Goal: Transaction & Acquisition: Obtain resource

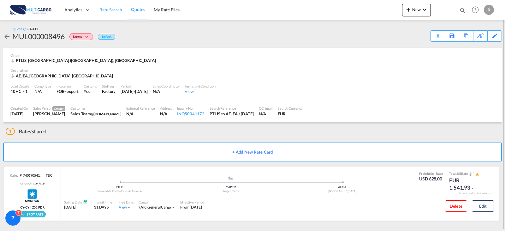
click at [115, 14] on link "Rate Search" at bounding box center [111, 10] width 32 height 21
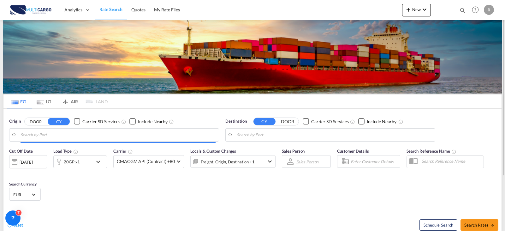
type input "Leixoes, PTLEI"
type input "[GEOGRAPHIC_DATA], NLAMS"
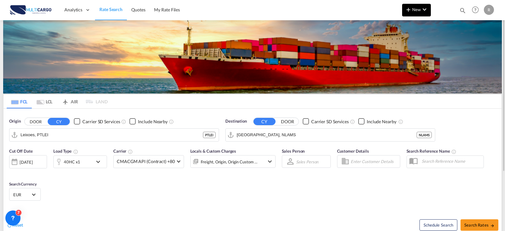
click at [408, 13] on button "New" at bounding box center [416, 10] width 29 height 13
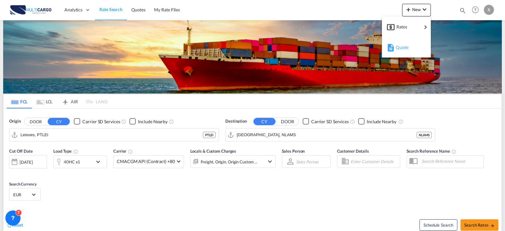
click at [413, 47] on div "Quote" at bounding box center [407, 47] width 23 height 16
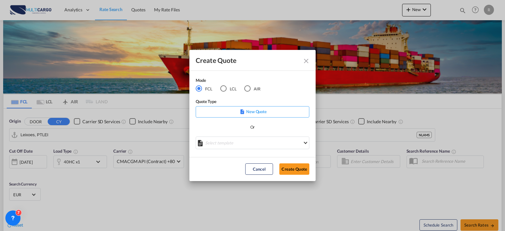
click at [254, 110] on p "New Quote" at bounding box center [252, 111] width 109 height 6
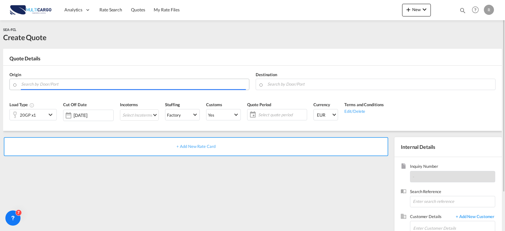
click at [131, 85] on input "Search by Door/Port" at bounding box center [133, 84] width 225 height 11
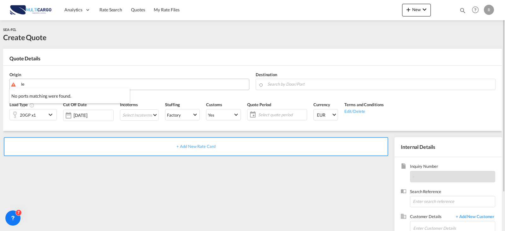
type input "l"
drag, startPoint x: 71, startPoint y: 79, endPoint x: -6, endPoint y: 74, distance: 77.2
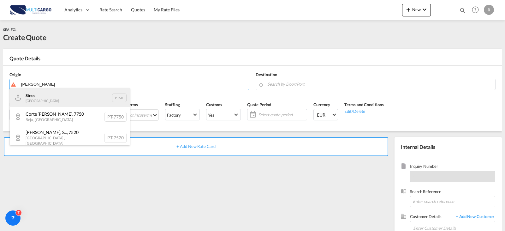
click at [41, 98] on div "[PERSON_NAME] Portugal PTSIE" at bounding box center [70, 97] width 120 height 19
type input "[PERSON_NAME], PTSIE"
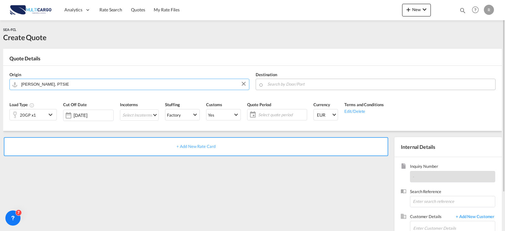
click at [315, 81] on input "Search by Door/Port" at bounding box center [380, 84] width 225 height 11
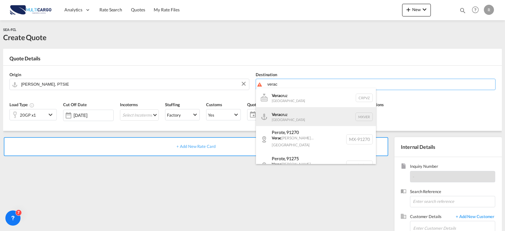
click at [304, 115] on div "Verac ruz [GEOGRAPHIC_DATA] MXVER" at bounding box center [316, 116] width 120 height 19
type input "[GEOGRAPHIC_DATA], MXVER"
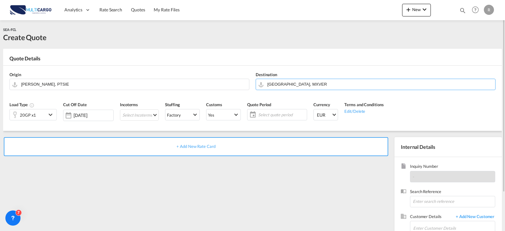
click at [48, 115] on md-icon "icon-chevron-down" at bounding box center [51, 115] width 9 height 8
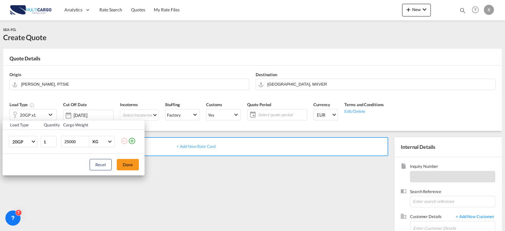
click at [132, 140] on md-icon "icon-plus-circle-outline" at bounding box center [132, 141] width 8 height 8
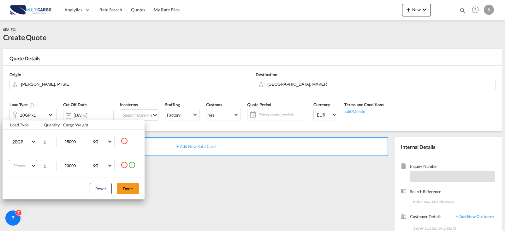
click at [31, 164] on md-select "Choose 20GP 40GP 40HC 45HC 20RE 40RE 40HR 20OT 40OT 20FR 40FR 40NR 20NR 45S 20T…" at bounding box center [23, 165] width 28 height 11
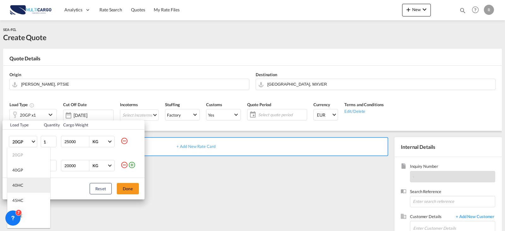
click at [24, 187] on md-option "40HC" at bounding box center [28, 185] width 43 height 15
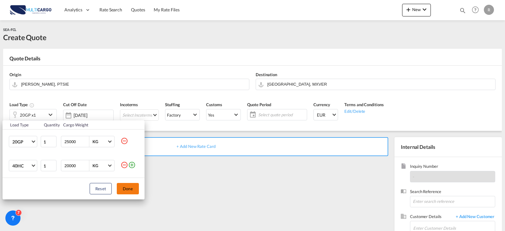
click at [130, 192] on button "Done" at bounding box center [128, 188] width 22 height 11
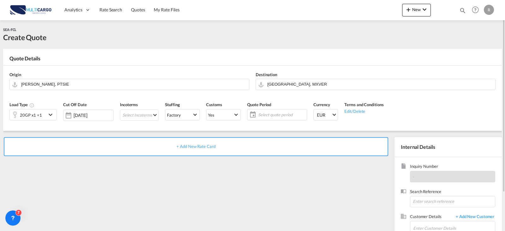
drag, startPoint x: 254, startPoint y: 111, endPoint x: 267, endPoint y: 119, distance: 15.4
click at [254, 112] on md-icon "icon-calendar" at bounding box center [252, 115] width 8 height 8
click at [250, 113] on md-icon "icon-calendar" at bounding box center [252, 115] width 8 height 8
click at [267, 117] on span "Select quote period" at bounding box center [281, 115] width 47 height 6
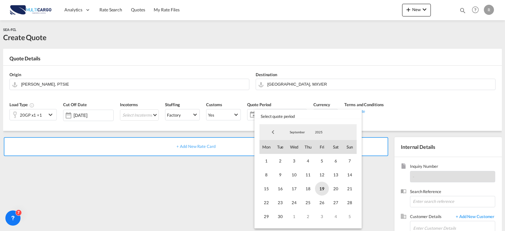
click at [322, 188] on span "19" at bounding box center [322, 189] width 14 height 14
click at [294, 130] on span "September" at bounding box center [297, 132] width 20 height 4
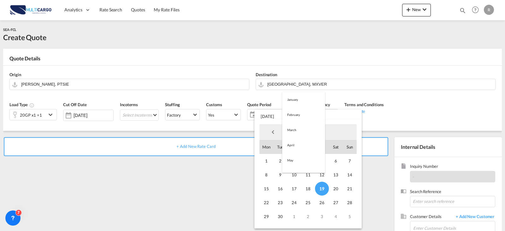
scroll to position [88, 0]
click at [294, 149] on md-option "October" at bounding box center [303, 147] width 43 height 15
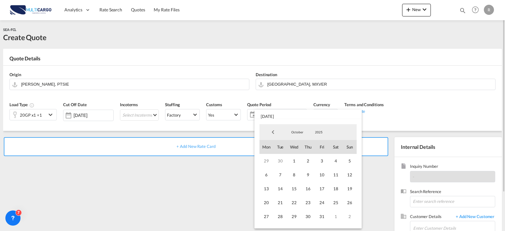
click at [320, 214] on span "31" at bounding box center [322, 216] width 14 height 14
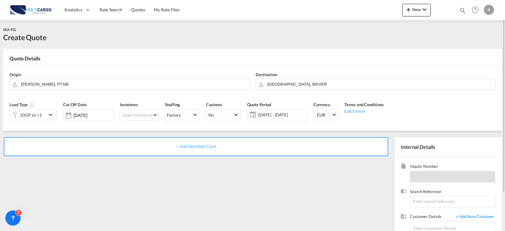
click at [196, 187] on div "+ Add New Rate Card" at bounding box center [197, 203] width 388 height 132
click at [153, 116] on md-select "Select Incoterms DAP - import Delivered at Place DDP - export Delivery Duty Pai…" at bounding box center [139, 114] width 39 height 11
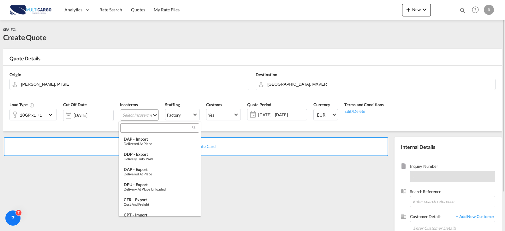
type md-option "[object Object]"
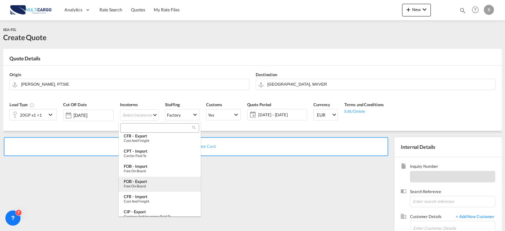
click at [146, 181] on div "FOB - export" at bounding box center [160, 181] width 72 height 5
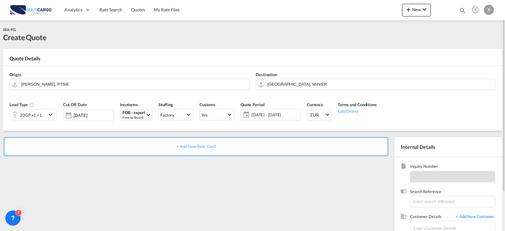
click at [187, 142] on div "+ Add New Rate Card" at bounding box center [196, 146] width 385 height 19
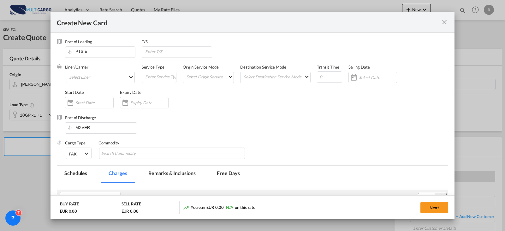
type input "Basic Ocean Freight"
select select "per equipment"
click at [105, 77] on md-select "Select Liner 2HM LOGISTICS D.O.O AAXL GLOBAL SHIPPING LINES LLC [PERSON_NAME] S…" at bounding box center [100, 77] width 69 height 11
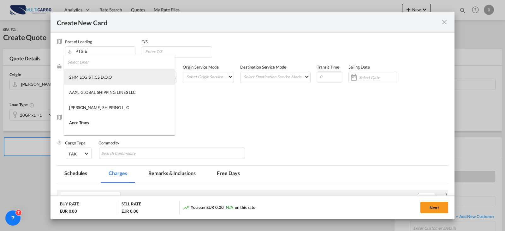
type md-option "1489"
type md-option "2"
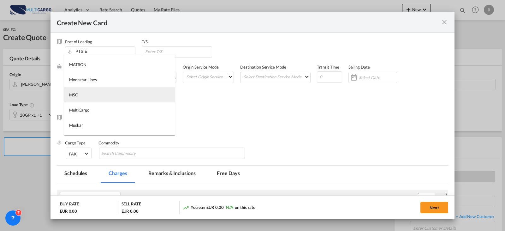
type md-option "41"
click at [99, 90] on md-option "MSC" at bounding box center [119, 94] width 111 height 15
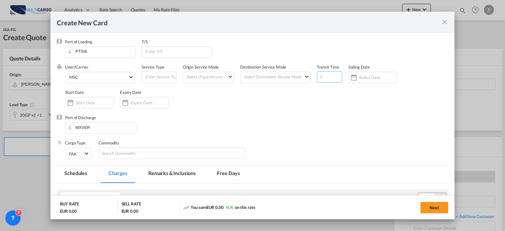
click at [334, 79] on input "Create New Card ..." at bounding box center [329, 76] width 25 height 11
type input "13"
click at [132, 104] on input "Create New Card ..." at bounding box center [149, 102] width 38 height 5
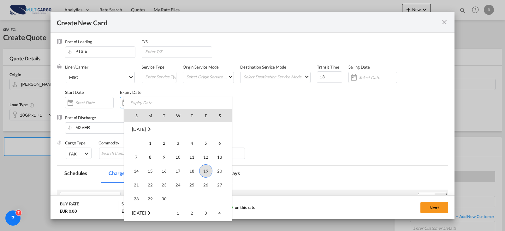
scroll to position [146368, 0]
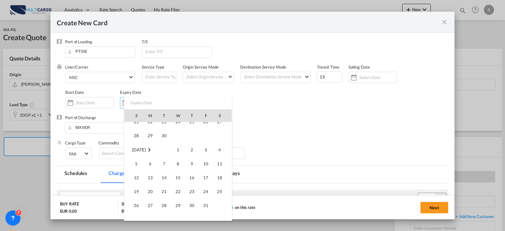
click at [202, 208] on span "31" at bounding box center [206, 205] width 13 height 13
type input "[DATE]"
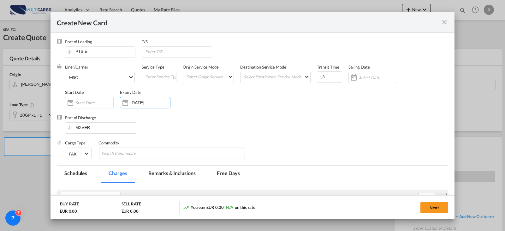
scroll to position [95, 0]
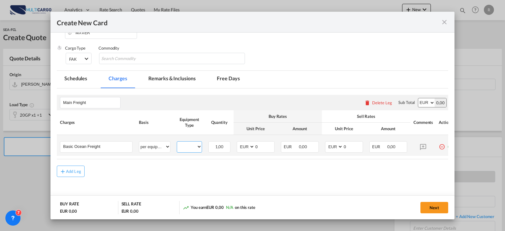
click at [193, 150] on select "20GP 40HC" at bounding box center [189, 146] width 25 height 9
select select "20GP"
click at [177, 142] on select "20GP 40HC" at bounding box center [189, 146] width 25 height 9
click at [250, 147] on select "AED AFN ALL AMD ANG AOA ARS AUD AWG AZN BAM BBD BDT BGN BHD BIF BMD BND BOB BRL…" at bounding box center [246, 146] width 16 height 9
select select "string:USD"
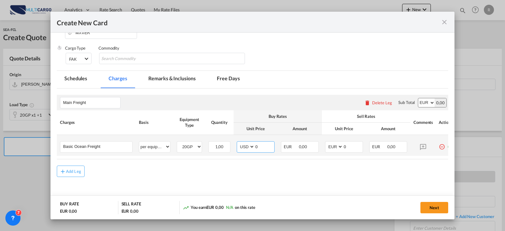
click at [238, 142] on select "AED AFN ALL AMD ANG AOA ARS AUD AWG AZN BAM BBD BDT BGN BHD BIF BMD BND BOB BRL…" at bounding box center [246, 146] width 16 height 9
click at [262, 147] on input "0" at bounding box center [265, 145] width 20 height 9
type input "2991"
drag, startPoint x: 334, startPoint y: 149, endPoint x: 338, endPoint y: 144, distance: 6.7
click at [334, 148] on select "AED AFN ALL AMD ANG AOA ARS AUD AWG AZN BAM BBD BDT BGN BHD BIF BMD BND BOB BRL…" at bounding box center [335, 146] width 16 height 9
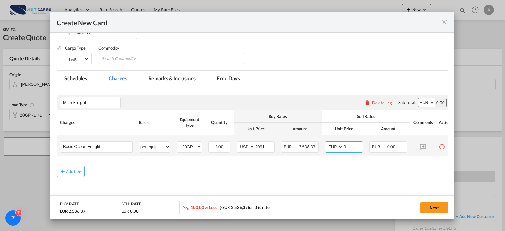
select select "string:USD"
click at [327, 142] on select "AED AFN ALL AMD ANG AOA ARS AUD AWG AZN BAM BBD BDT BGN BHD BIF BMD BND BOB BRL…" at bounding box center [335, 146] width 16 height 9
type input "3291"
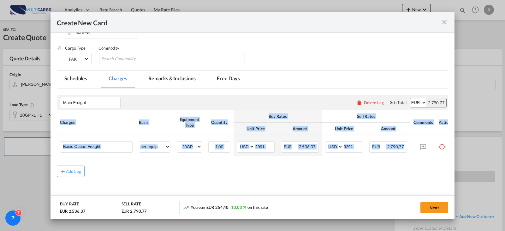
drag, startPoint x: 423, startPoint y: 159, endPoint x: 441, endPoint y: 160, distance: 18.0
click at [441, 159] on div "Charges Basis Equipment Type Quantity Buy Rates Sell Rates Comments Action Unit…" at bounding box center [253, 134] width 392 height 49
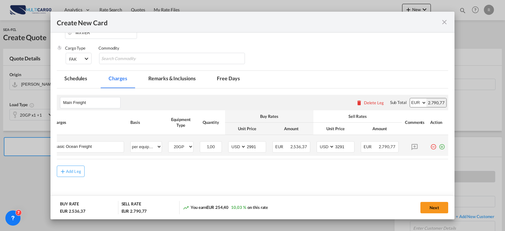
click at [442, 147] on md-icon "icon-plus-circle-outline green-400-fg" at bounding box center [442, 144] width 6 height 6
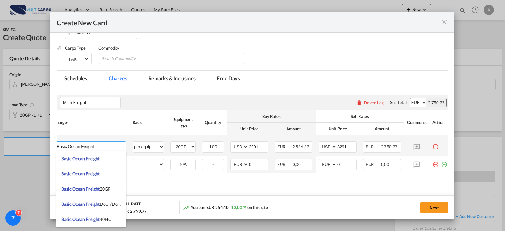
scroll to position [0, 0]
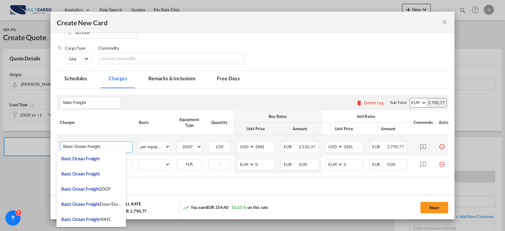
drag, startPoint x: 94, startPoint y: 145, endPoint x: 27, endPoint y: 145, distance: 67.6
click at [27, 145] on div "Create New Card Port of [GEOGRAPHIC_DATA] PTSIE T/S Liner/Carrier MSC Service T…" at bounding box center [252, 115] width 505 height 231
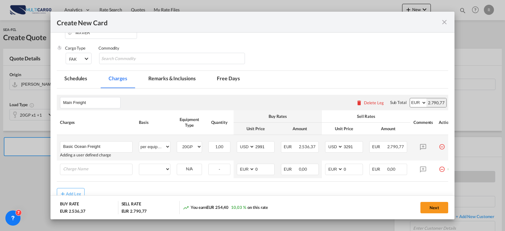
click at [80, 159] on td "Basic Ocean Freight Please Enter User Defined Charges Cannot Be Published Addin…" at bounding box center [96, 148] width 79 height 26
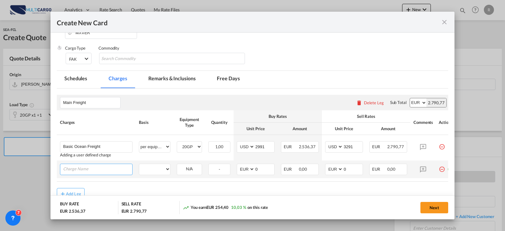
click at [82, 167] on input "Charge Name" at bounding box center [97, 168] width 69 height 9
paste input "Basic Ocean Freight"
type input "Basic Ocean Freight"
click at [167, 170] on select "per equipment per container per B/L per shipping bill per shipment % on freight…" at bounding box center [154, 169] width 31 height 10
click at [139, 164] on select "per equipment per container per B/L per shipping bill per shipment % on freight…" at bounding box center [154, 169] width 31 height 10
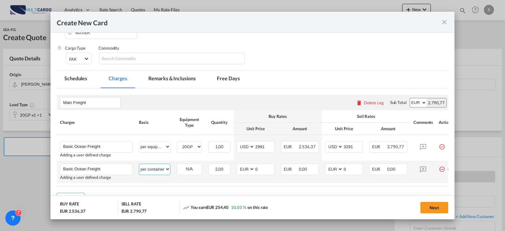
drag, startPoint x: 154, startPoint y: 169, endPoint x: 155, endPoint y: 165, distance: 4.3
click at [154, 169] on select "per equipment per container per B/L per shipping bill per shipment % on freight…" at bounding box center [154, 169] width 31 height 10
select select "per equipment"
click at [139, 164] on select "per equipment per container per B/L per shipping bill per shipment % on freight…" at bounding box center [154, 169] width 31 height 10
click at [192, 172] on select "20GP 40HC" at bounding box center [189, 169] width 25 height 9
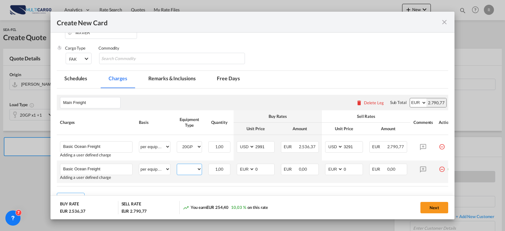
select select "40HC"
click at [177, 165] on select "20GP 40HC" at bounding box center [189, 169] width 25 height 9
click at [253, 169] on select "AED AFN ALL AMD ANG AOA ARS AUD AWG AZN BAM BBD BDT BGN BHD BIF BMD BND BOB BRL…" at bounding box center [246, 169] width 16 height 9
select select "string:USD"
click at [238, 165] on select "AED AFN ALL AMD ANG AOA ARS AUD AWG AZN BAM BBD BDT BGN BHD BIF BMD BND BOB BRL…" at bounding box center [246, 169] width 16 height 9
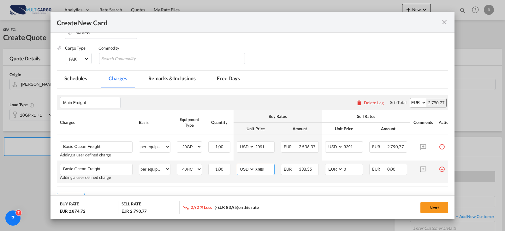
type input "3995"
type input "3295"
click at [335, 169] on select "AED AFN ALL AMD ANG AOA ARS AUD AWG AZN BAM BBD BDT BGN BHD BIF BMD BND BOB BRL…" at bounding box center [335, 169] width 16 height 9
select select "string:USD"
click at [327, 165] on select "AED AFN ALL AMD ANG AOA ARS AUD AWG AZN BAM BBD BDT BGN BHD BIF BMD BND BOB BRL…" at bounding box center [335, 169] width 16 height 9
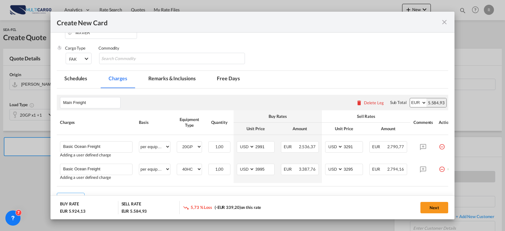
click at [217, 80] on md-tab-item "Free Days" at bounding box center [228, 79] width 38 height 17
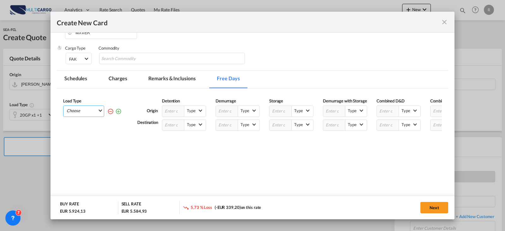
click at [84, 108] on md-select "Choose All 20GP 40HC" at bounding box center [85, 110] width 38 height 9
click at [90, 130] on md-option "All" at bounding box center [85, 128] width 43 height 15
click at [381, 123] on input "Create New Card ..." at bounding box center [388, 125] width 22 height 11
type input "6"
click at [406, 125] on span "Type" at bounding box center [406, 125] width 13 height 6
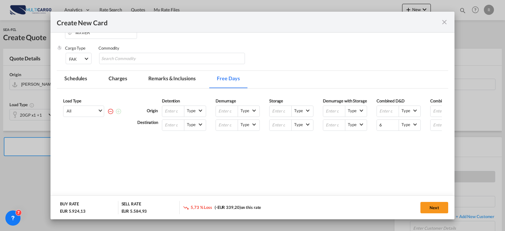
type md-option "Calendar"
click at [420, 153] on div "Calendar Days (C)" at bounding box center [416, 155] width 33 height 6
click at [435, 208] on button "Next" at bounding box center [435, 207] width 28 height 11
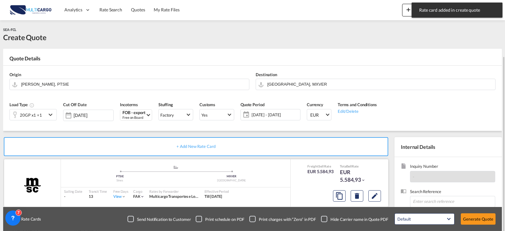
scroll to position [63, 0]
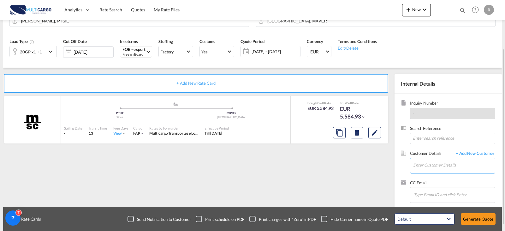
click at [430, 168] on input "Enter Customer Details" at bounding box center [454, 165] width 82 height 14
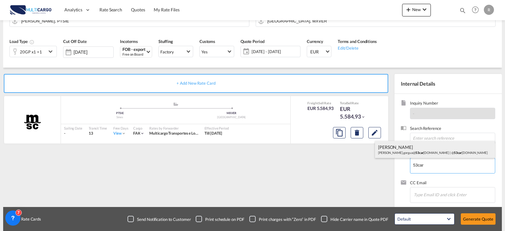
click at [434, 153] on div "[PERSON_NAME] G [PERSON_NAME].gorgua@ 53car [DOMAIN_NAME] | @ 53car [DOMAIN_NAM…" at bounding box center [435, 149] width 120 height 17
type input "@[DOMAIN_NAME], [PERSON_NAME], [PERSON_NAME][EMAIL_ADDRESS][DOMAIN_NAME]"
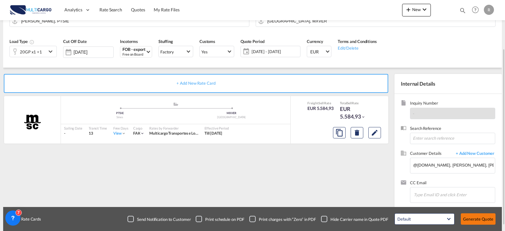
click at [469, 215] on button "Generate Quote" at bounding box center [478, 218] width 35 height 11
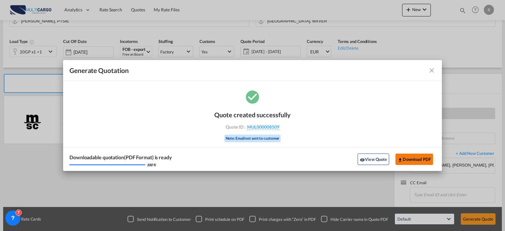
click at [402, 160] on md-icon "icon-download" at bounding box center [400, 159] width 5 height 5
click at [432, 70] on md-icon "icon-close fg-AAA8AD cursor m-0" at bounding box center [432, 71] width 8 height 8
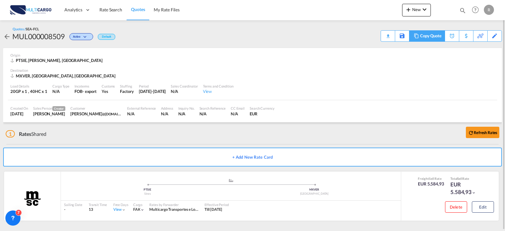
click at [417, 37] on md-icon at bounding box center [417, 35] width 8 height 5
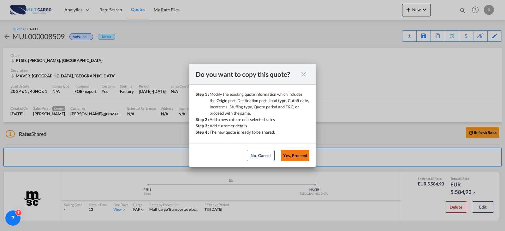
click at [301, 154] on button "Yes, Proceed" at bounding box center [295, 155] width 28 height 11
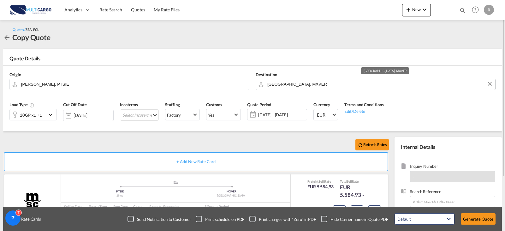
click at [302, 80] on input "[GEOGRAPHIC_DATA], MXVER" at bounding box center [380, 84] width 225 height 11
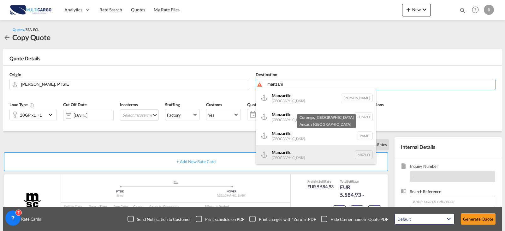
scroll to position [32, 0]
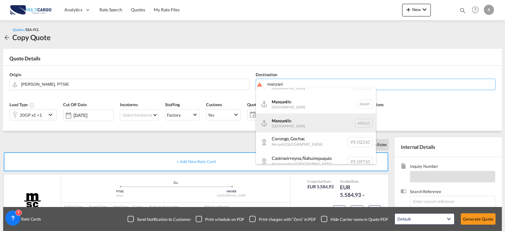
click at [295, 127] on div "Manzani llo [GEOGRAPHIC_DATA] [GEOGRAPHIC_DATA]" at bounding box center [316, 122] width 120 height 19
type input "Manzanillo, MXZLO"
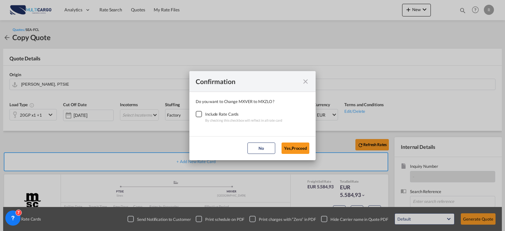
click at [201, 114] on div "Checkbox No Ink" at bounding box center [199, 114] width 6 height 6
click at [293, 146] on button "Yes,Proceed" at bounding box center [296, 147] width 28 height 11
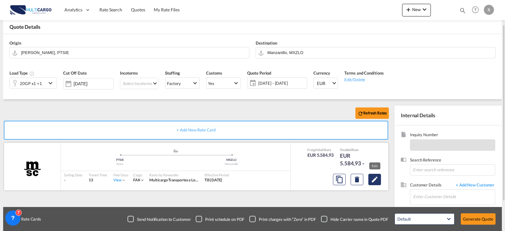
click at [374, 181] on md-icon "Edit" at bounding box center [375, 180] width 8 height 8
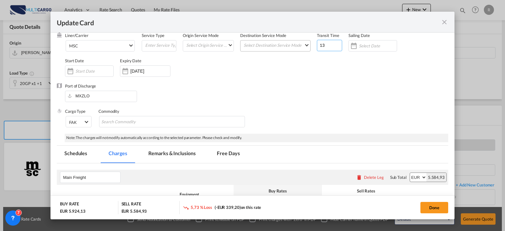
drag, startPoint x: 324, startPoint y: 46, endPoint x: 300, endPoint y: 47, distance: 24.3
click at [300, 47] on div "Liner/Carrier MSC 2HM LOGISTICS D.O.O AAXL GLOBAL SHIPPING LINES LLC [PERSON_NA…" at bounding box center [256, 58] width 383 height 51
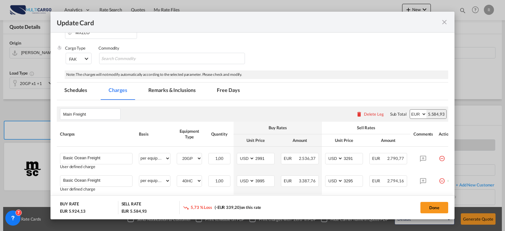
scroll to position [136, 0]
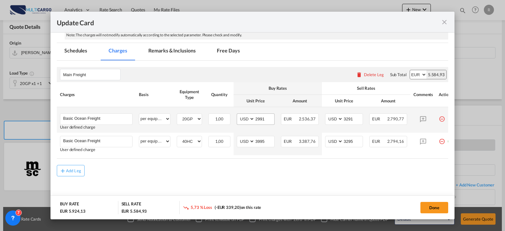
type input "19"
drag, startPoint x: 265, startPoint y: 116, endPoint x: 245, endPoint y: 114, distance: 20.0
click at [245, 114] on md-input-container "AED AFN ALL AMD ANG AOA ARS AUD AWG AZN BAM BBD BDT BGN BHD BIF BMD BND [PERSON…" at bounding box center [256, 118] width 38 height 11
type input "4193"
type input "4593"
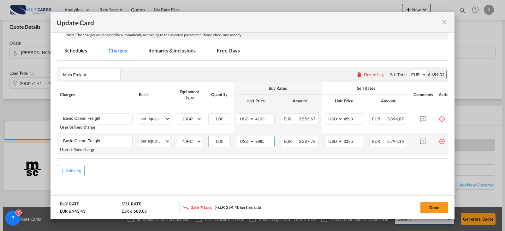
drag, startPoint x: 267, startPoint y: 139, endPoint x: 228, endPoint y: 145, distance: 39.9
click at [228, 145] on tr "Basic Ocean Freight Please Enter User Defined Charges Cannot Be Published User …" at bounding box center [257, 144] width 400 height 22
type input "5410"
type input "5910"
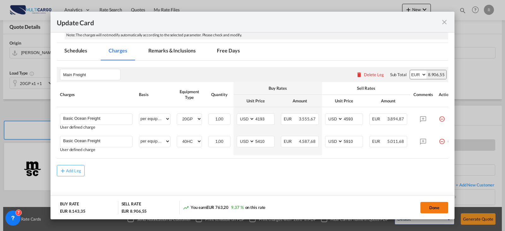
click at [434, 206] on button "Done" at bounding box center [435, 207] width 28 height 11
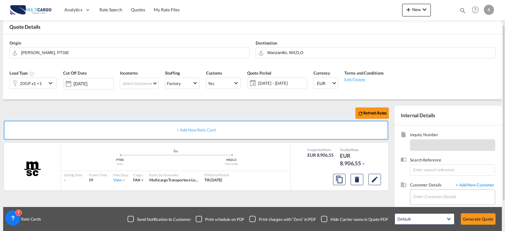
click at [436, 208] on div "1 Rate Cards Send Notification to Customer Print schedule on PDF Print charges …" at bounding box center [252, 219] width 499 height 24
click at [443, 194] on input "Enter Customer Details" at bounding box center [454, 197] width 82 height 14
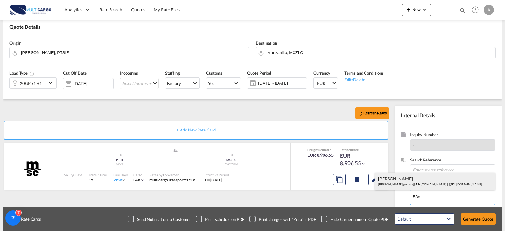
click at [420, 183] on div "[PERSON_NAME] G [PERSON_NAME].gorgua@ 53c [DOMAIN_NAME] | @ 53c [DOMAIN_NAME]" at bounding box center [435, 180] width 120 height 17
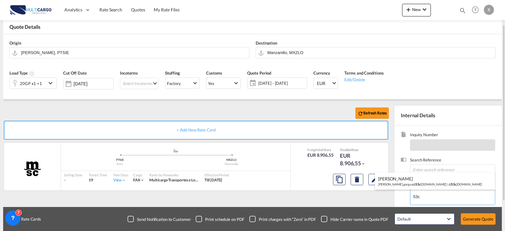
type input "@[DOMAIN_NAME], [PERSON_NAME], [PERSON_NAME][EMAIL_ADDRESS][DOMAIN_NAME]"
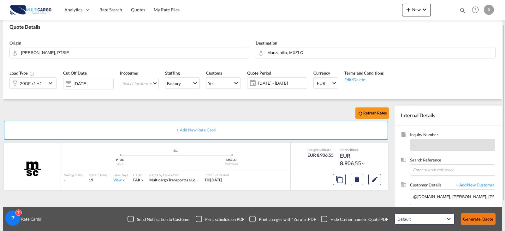
click at [474, 217] on button "Generate Quote" at bounding box center [478, 218] width 35 height 11
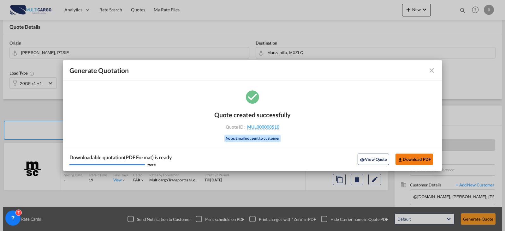
click at [410, 163] on button "Download PDF" at bounding box center [415, 158] width 38 height 11
drag, startPoint x: 431, startPoint y: 68, endPoint x: 423, endPoint y: 65, distance: 8.3
click at [430, 68] on md-icon "icon-close fg-AAA8AD cursor m-0" at bounding box center [432, 71] width 8 height 8
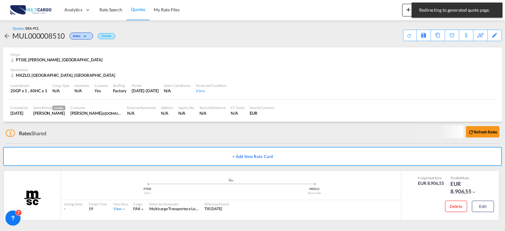
scroll to position [1, 0]
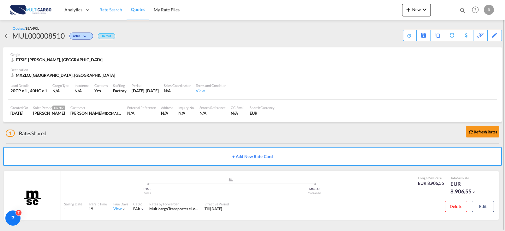
click at [114, 12] on span "Rate Search" at bounding box center [110, 9] width 23 height 5
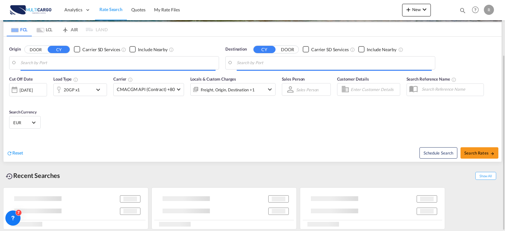
type input "Leixoes, PTLEI"
type input "[GEOGRAPHIC_DATA], NLAMS"
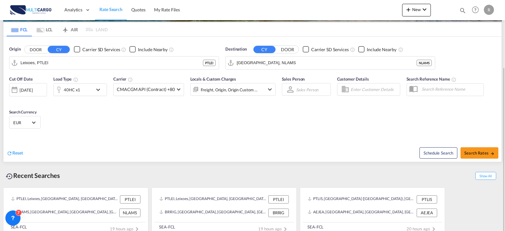
scroll to position [80, 0]
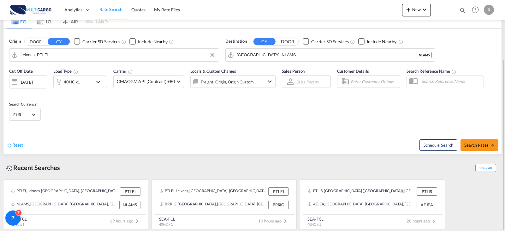
click at [87, 55] on input "Leixoes, PTLEI" at bounding box center [118, 54] width 195 height 9
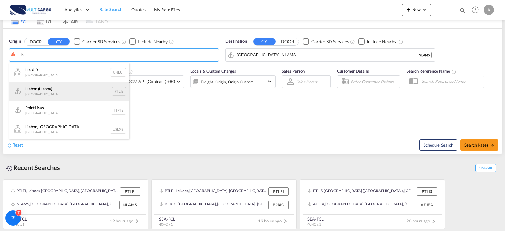
click at [76, 86] on div "Lis bon ( Lis boa) [GEOGRAPHIC_DATA] PTLIS" at bounding box center [69, 91] width 120 height 19
type input "[GEOGRAPHIC_DATA] ([GEOGRAPHIC_DATA]), PTLIS"
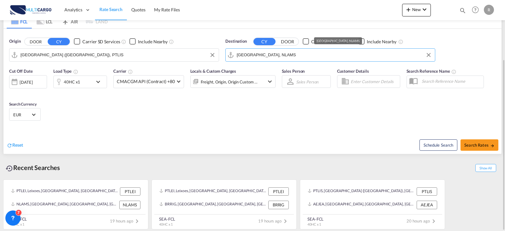
click at [276, 57] on input "[GEOGRAPHIC_DATA], NLAMS" at bounding box center [334, 54] width 195 height 9
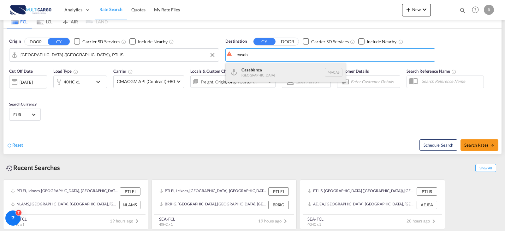
click at [293, 68] on div "Casab lanca [GEOGRAPHIC_DATA] [GEOGRAPHIC_DATA]" at bounding box center [286, 72] width 120 height 19
type input "[GEOGRAPHIC_DATA], MACAS"
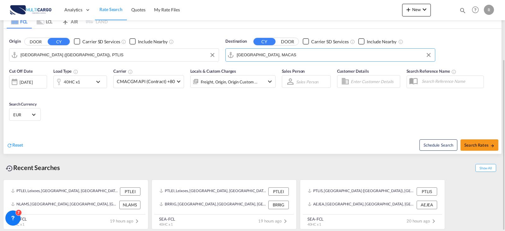
click at [100, 81] on md-icon "icon-chevron-down" at bounding box center [99, 82] width 11 height 8
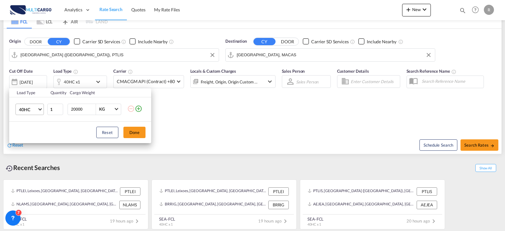
click at [32, 109] on span "40HC" at bounding box center [28, 109] width 18 height 6
click at [41, 81] on md-option "20GP" at bounding box center [35, 78] width 43 height 15
click at [135, 131] on button "Done" at bounding box center [134, 132] width 22 height 11
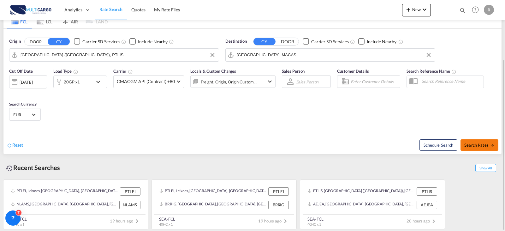
click at [494, 142] on button "Search Rates" at bounding box center [480, 144] width 38 height 11
type input "PTLIS to MACAS / [DATE]"
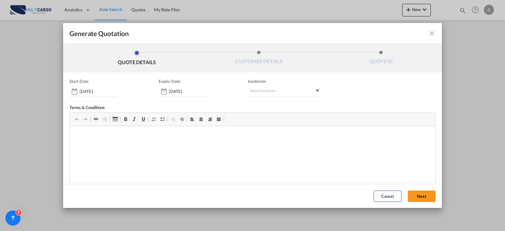
click at [314, 101] on div "Start Date [DATE] Expiry Date [DATE] Incoterms Select Incoterms DAP - import De…" at bounding box center [252, 160] width 366 height 162
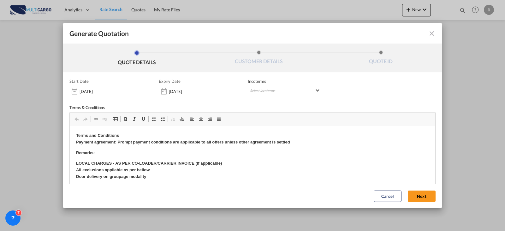
click at [297, 87] on md-select "Select Incoterms DAP - import Delivered at Place DDP - export Delivery Duty Pai…" at bounding box center [284, 91] width 73 height 11
type md-option "[object Object]"
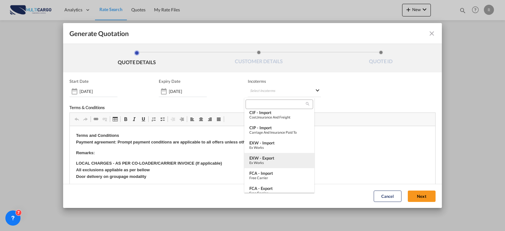
click at [292, 157] on div "EXW - export" at bounding box center [280, 157] width 60 height 5
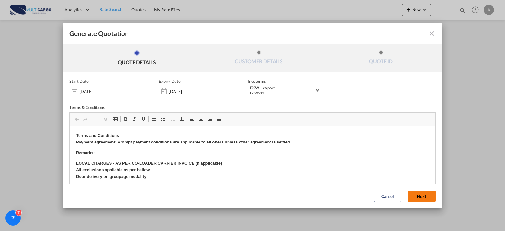
click at [410, 199] on button "Next" at bounding box center [422, 195] width 28 height 11
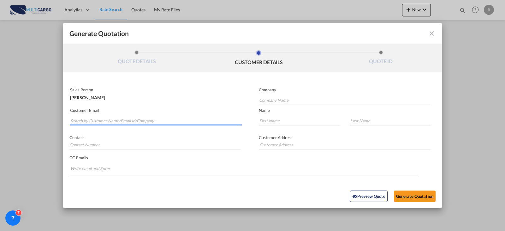
click at [89, 123] on input "Search by Customer Name/Email Id/Company" at bounding box center [156, 120] width 172 height 9
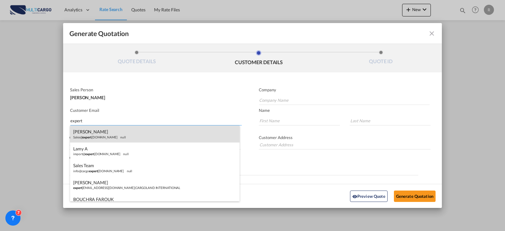
type input "expert"
click at [120, 136] on div "[PERSON_NAME] Sales@ expert [DOMAIN_NAME] null" at bounding box center [155, 133] width 170 height 17
type input "EXPERTRANS INTERNATIONAL FREIGHT FORWARDER"
type input "[EMAIL_ADDRESS][DOMAIN_NAME]"
type input "ZINEB"
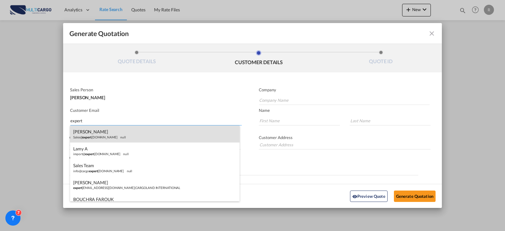
type input "FOUGOU"
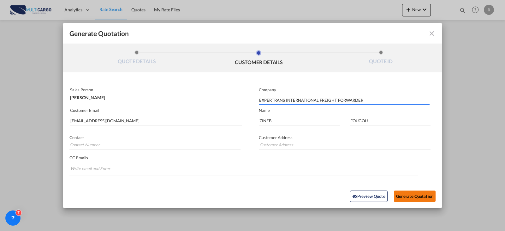
click at [411, 190] on button "Generate Quotation" at bounding box center [415, 195] width 42 height 11
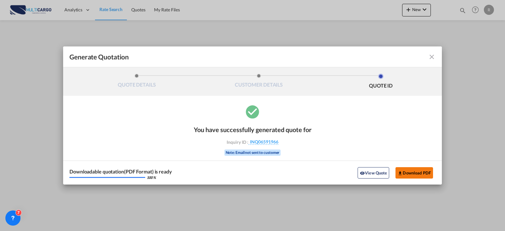
click at [424, 171] on button "Download PDF" at bounding box center [415, 172] width 38 height 11
